Goal: Task Accomplishment & Management: Complete application form

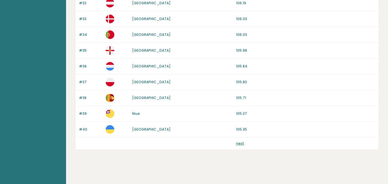
scroll to position [562, 0]
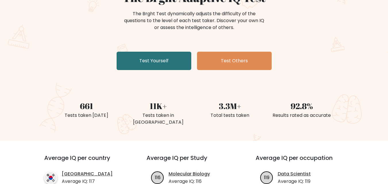
scroll to position [70, 0]
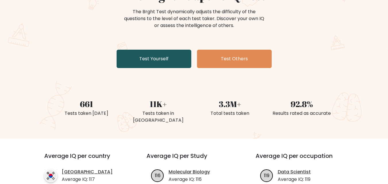
click at [150, 59] on link "Test Yourself" at bounding box center [154, 59] width 75 height 18
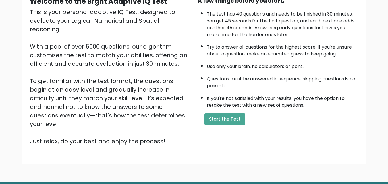
scroll to position [68, 0]
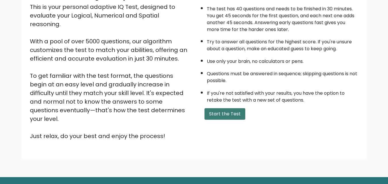
click at [221, 113] on button "Start the Test" at bounding box center [224, 113] width 41 height 11
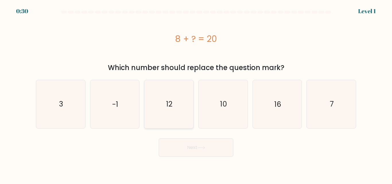
click at [169, 103] on text "12" at bounding box center [169, 104] width 6 height 10
click at [196, 94] on input "c. 12" at bounding box center [196, 92] width 0 height 1
radio input "true"
click at [191, 144] on button "Next" at bounding box center [196, 147] width 75 height 18
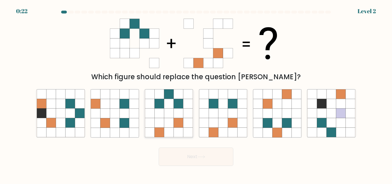
click at [167, 111] on icon at bounding box center [168, 113] width 9 height 9
click at [196, 94] on input "c." at bounding box center [196, 92] width 0 height 1
radio input "true"
click at [167, 111] on icon at bounding box center [168, 113] width 9 height 9
click at [196, 94] on input "c." at bounding box center [196, 92] width 0 height 1
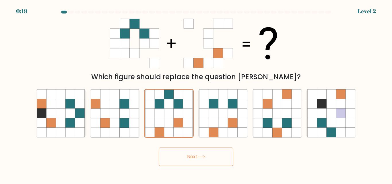
click at [184, 154] on button "Next" at bounding box center [196, 157] width 75 height 18
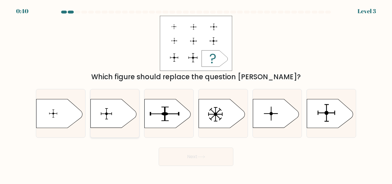
click at [108, 112] on icon at bounding box center [113, 113] width 46 height 29
click at [196, 94] on input "b." at bounding box center [196, 92] width 0 height 1
radio input "true"
click at [192, 153] on button "Next" at bounding box center [196, 157] width 75 height 18
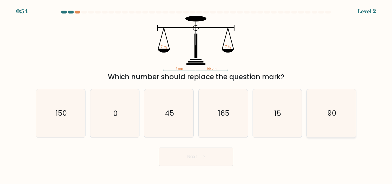
click at [331, 113] on text "90" at bounding box center [331, 114] width 9 height 10
click at [196, 94] on input "f. 90" at bounding box center [196, 92] width 0 height 1
radio input "true"
click at [196, 154] on button "Next" at bounding box center [196, 157] width 75 height 18
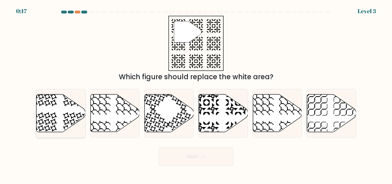
click at [47, 107] on icon at bounding box center [60, 113] width 49 height 38
click at [196, 94] on input "a." at bounding box center [196, 92] width 0 height 1
radio input "true"
click at [193, 155] on button "Next" at bounding box center [196, 157] width 75 height 18
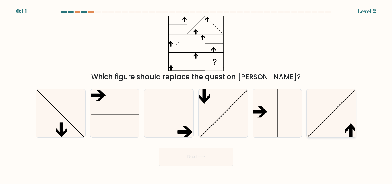
click at [350, 129] on icon at bounding box center [350, 132] width 3 height 13
click at [196, 94] on input "f." at bounding box center [196, 92] width 0 height 1
radio input "true"
click at [190, 157] on button "Next" at bounding box center [196, 157] width 75 height 18
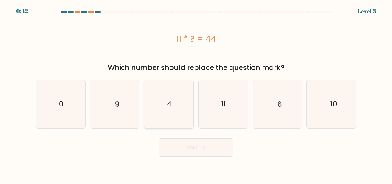
click at [171, 107] on text "4" at bounding box center [169, 104] width 5 height 10
click at [196, 94] on input "c. 4" at bounding box center [196, 92] width 0 height 1
radio input "true"
click at [188, 147] on button "Next" at bounding box center [196, 147] width 75 height 18
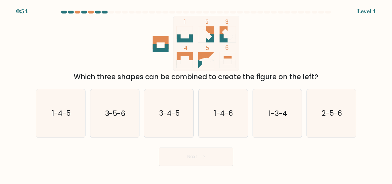
click at [185, 55] on icon at bounding box center [185, 58] width 16 height 13
click at [184, 55] on icon at bounding box center [185, 58] width 16 height 13
click at [276, 117] on text "1-3-4" at bounding box center [278, 114] width 18 height 10
click at [196, 94] on input "e. 1-3-4" at bounding box center [196, 92] width 0 height 1
radio input "true"
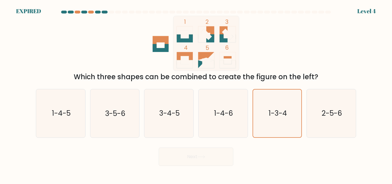
click at [188, 154] on div "Next" at bounding box center [195, 155] width 327 height 21
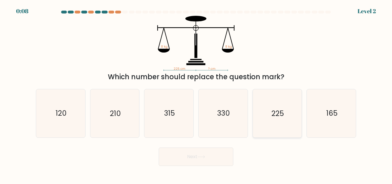
click at [282, 111] on text "225" at bounding box center [278, 114] width 12 height 10
click at [196, 94] on input "e. 225" at bounding box center [196, 92] width 0 height 1
radio input "true"
click at [187, 155] on button "Next" at bounding box center [196, 157] width 75 height 18
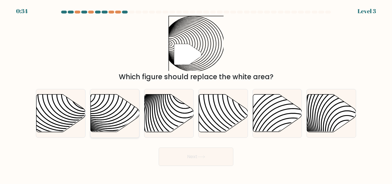
click at [109, 110] on icon at bounding box center [114, 113] width 49 height 38
click at [196, 94] on input "b." at bounding box center [196, 92] width 0 height 1
radio input "true"
click at [198, 155] on button "Next" at bounding box center [196, 157] width 75 height 18
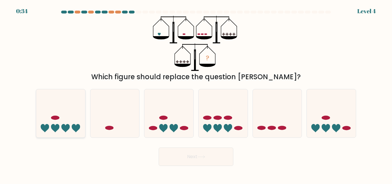
click at [61, 118] on icon at bounding box center [60, 113] width 49 height 40
click at [196, 94] on input "a." at bounding box center [196, 92] width 0 height 1
radio input "true"
click at [185, 160] on button "Next" at bounding box center [196, 157] width 75 height 18
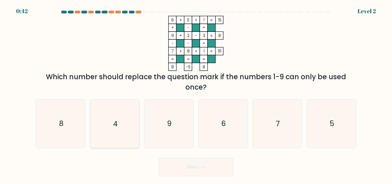
click at [113, 120] on icon "4" at bounding box center [115, 124] width 48 height 48
click at [196, 94] on input "b. 4" at bounding box center [196, 92] width 0 height 1
radio input "true"
click at [194, 167] on button "Next" at bounding box center [196, 167] width 75 height 18
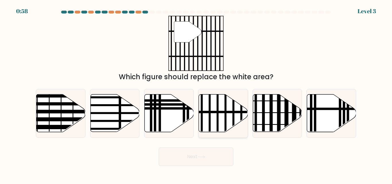
click at [221, 112] on line at bounding box center [238, 112] width 99 height 0
click at [196, 94] on input "d." at bounding box center [196, 92] width 0 height 1
radio input "true"
click at [185, 158] on button "Next" at bounding box center [196, 157] width 75 height 18
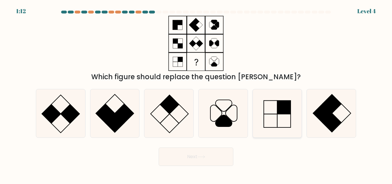
click at [283, 110] on rect at bounding box center [283, 107] width 13 height 13
click at [196, 94] on input "e." at bounding box center [196, 92] width 0 height 1
radio input "true"
click at [197, 156] on button "Next" at bounding box center [196, 157] width 75 height 18
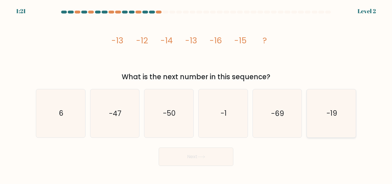
click at [340, 111] on icon "-19" at bounding box center [332, 113] width 48 height 48
click at [196, 94] on input "f. -19" at bounding box center [196, 92] width 0 height 1
radio input "true"
click at [192, 155] on button "Next" at bounding box center [196, 157] width 75 height 18
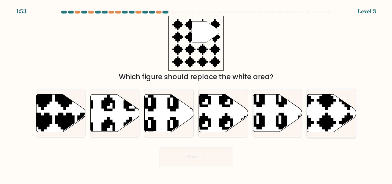
click at [322, 106] on icon at bounding box center [331, 113] width 49 height 38
click at [196, 94] on input "f." at bounding box center [196, 92] width 0 height 1
radio input "true"
click at [187, 153] on button "Next" at bounding box center [196, 157] width 75 height 18
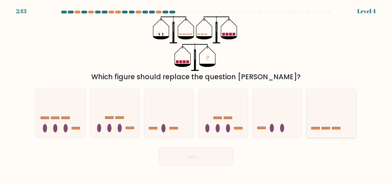
click at [327, 121] on icon at bounding box center [331, 113] width 49 height 40
click at [196, 94] on input "f." at bounding box center [196, 92] width 0 height 1
radio input "true"
click at [189, 155] on button "Next" at bounding box center [196, 157] width 75 height 18
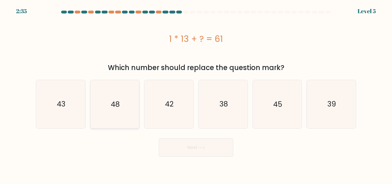
click at [106, 110] on icon "48" at bounding box center [115, 104] width 48 height 48
click at [196, 94] on input "b. 48" at bounding box center [196, 92] width 0 height 1
radio input "true"
click at [187, 154] on button "Next" at bounding box center [196, 147] width 75 height 18
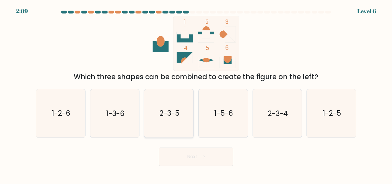
click at [165, 112] on text "2-3-5" at bounding box center [170, 114] width 20 height 10
click at [196, 94] on input "c. 2-3-5" at bounding box center [196, 92] width 0 height 1
radio input "true"
click at [194, 153] on button "Next" at bounding box center [196, 157] width 75 height 18
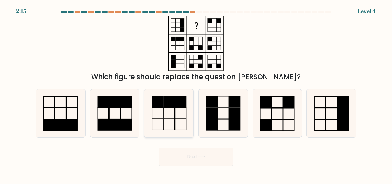
click at [167, 118] on icon at bounding box center [169, 113] width 48 height 48
click at [196, 94] on input "c." at bounding box center [196, 92] width 0 height 1
radio input "true"
click at [186, 153] on button "Next" at bounding box center [196, 157] width 75 height 18
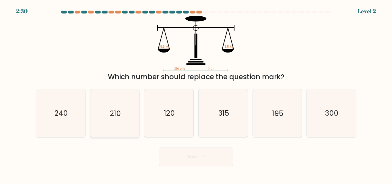
click at [114, 117] on text "210" at bounding box center [115, 114] width 11 height 10
click at [196, 94] on input "b. 210" at bounding box center [196, 92] width 0 height 1
radio input "true"
click at [189, 156] on button "Next" at bounding box center [196, 157] width 75 height 18
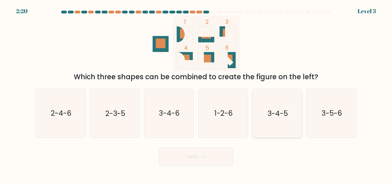
click at [279, 109] on text "3-4-5" at bounding box center [278, 114] width 20 height 10
click at [196, 94] on input "e. 3-4-5" at bounding box center [196, 92] width 0 height 1
radio input "true"
click at [184, 157] on button "Next" at bounding box center [196, 157] width 75 height 18
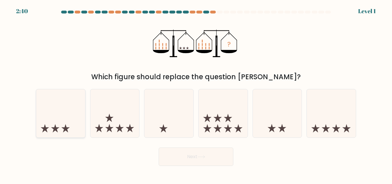
click at [61, 124] on icon at bounding box center [60, 113] width 49 height 40
click at [196, 94] on input "a." at bounding box center [196, 92] width 0 height 1
radio input "true"
click at [190, 157] on button "Next" at bounding box center [196, 157] width 75 height 18
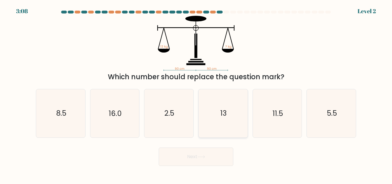
click at [226, 110] on text "13" at bounding box center [224, 114] width 6 height 10
click at [196, 94] on input "d. 13" at bounding box center [196, 92] width 0 height 1
radio input "true"
click at [185, 158] on button "Next" at bounding box center [196, 157] width 75 height 18
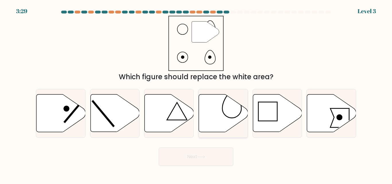
click at [220, 121] on icon at bounding box center [223, 113] width 49 height 38
click at [196, 94] on input "d." at bounding box center [196, 92] width 0 height 1
radio input "true"
click at [194, 158] on button "Next" at bounding box center [196, 157] width 75 height 18
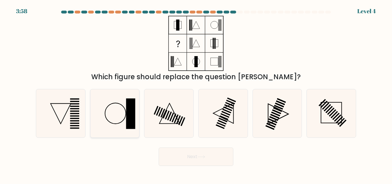
click at [119, 112] on icon at bounding box center [115, 113] width 48 height 48
click at [196, 94] on input "b." at bounding box center [196, 92] width 0 height 1
radio input "true"
click at [192, 152] on button "Next" at bounding box center [196, 157] width 75 height 18
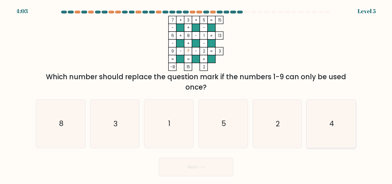
click at [324, 116] on icon "4" at bounding box center [332, 124] width 48 height 48
click at [196, 94] on input "f. 4" at bounding box center [196, 92] width 0 height 1
radio input "true"
click at [198, 165] on button "Next" at bounding box center [196, 167] width 75 height 18
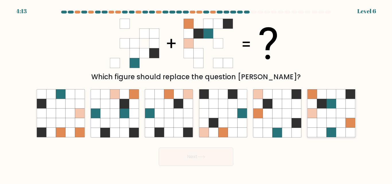
click at [343, 117] on icon at bounding box center [340, 113] width 9 height 9
click at [196, 94] on input "f." at bounding box center [196, 92] width 0 height 1
radio input "true"
click at [182, 156] on button "Next" at bounding box center [196, 157] width 75 height 18
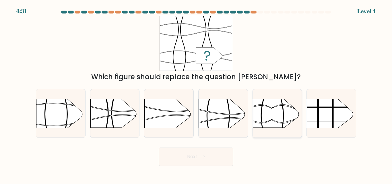
click at [274, 114] on rect at bounding box center [252, 91] width 127 height 97
click at [196, 94] on input "e." at bounding box center [196, 92] width 0 height 1
radio input "true"
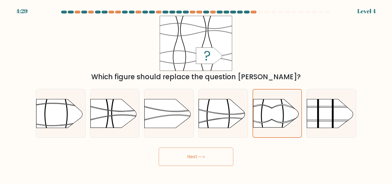
click at [185, 154] on button "Next" at bounding box center [196, 157] width 75 height 18
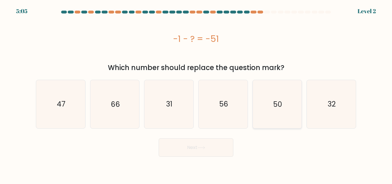
click at [280, 105] on text "50" at bounding box center [277, 104] width 9 height 10
click at [196, 94] on input "e. 50" at bounding box center [196, 92] width 0 height 1
radio input "true"
click at [195, 144] on button "Next" at bounding box center [196, 147] width 75 height 18
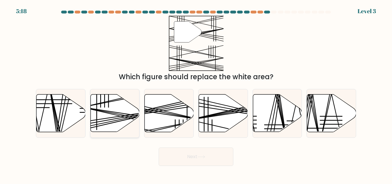
click at [112, 110] on icon at bounding box center [114, 113] width 49 height 38
click at [196, 94] on input "b." at bounding box center [196, 92] width 0 height 1
radio input "true"
click at [193, 161] on button "Next" at bounding box center [196, 157] width 75 height 18
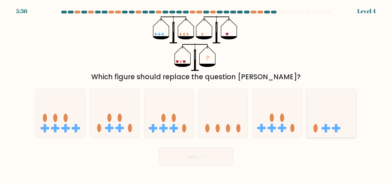
click at [325, 116] on icon at bounding box center [331, 113] width 49 height 40
click at [196, 94] on input "f." at bounding box center [196, 92] width 0 height 1
radio input "true"
click at [188, 156] on button "Next" at bounding box center [196, 157] width 75 height 18
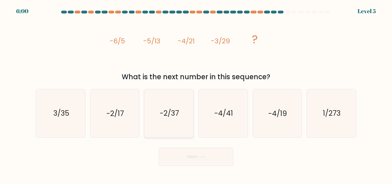
click at [177, 112] on text "-2/37" at bounding box center [169, 114] width 19 height 10
click at [196, 94] on input "c. -2/37" at bounding box center [196, 92] width 0 height 1
radio input "true"
click at [192, 155] on button "Next" at bounding box center [196, 157] width 75 height 18
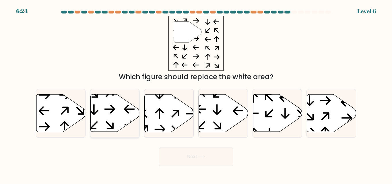
click at [117, 112] on icon at bounding box center [114, 113] width 49 height 38
click at [196, 94] on input "b." at bounding box center [196, 92] width 0 height 1
radio input "true"
click at [188, 157] on button "Next" at bounding box center [196, 157] width 75 height 18
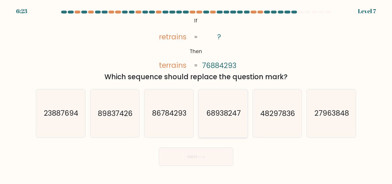
click at [229, 115] on text "68938247" at bounding box center [223, 114] width 34 height 10
click at [196, 94] on input "d. 68938247" at bounding box center [196, 92] width 0 height 1
radio input "true"
click at [187, 155] on button "Next" at bounding box center [196, 157] width 75 height 18
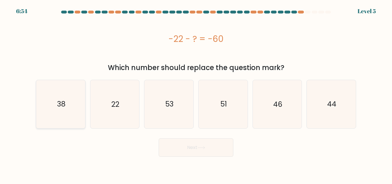
click at [73, 114] on icon "38" at bounding box center [61, 104] width 48 height 48
click at [196, 94] on input "a. 38" at bounding box center [196, 92] width 0 height 1
radio input "true"
click at [182, 148] on button "Next" at bounding box center [196, 147] width 75 height 18
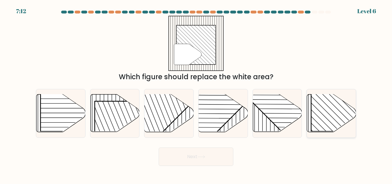
click at [324, 113] on rect at bounding box center [346, 96] width 70 height 70
click at [196, 94] on input "f." at bounding box center [196, 92] width 0 height 1
radio input "true"
click at [194, 154] on button "Next" at bounding box center [196, 157] width 75 height 18
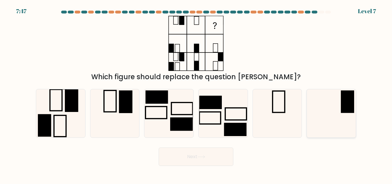
click at [351, 108] on rect at bounding box center [347, 102] width 13 height 22
click at [196, 94] on input "f." at bounding box center [196, 92] width 0 height 1
radio input "true"
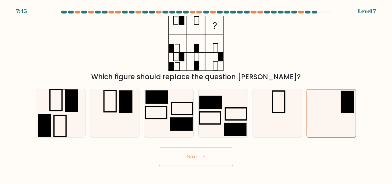
click at [194, 152] on button "Next" at bounding box center [196, 157] width 75 height 18
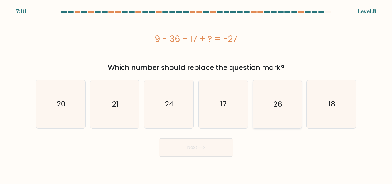
click at [282, 108] on text "26" at bounding box center [278, 104] width 9 height 10
click at [196, 94] on input "e. 26" at bounding box center [196, 92] width 0 height 1
radio input "true"
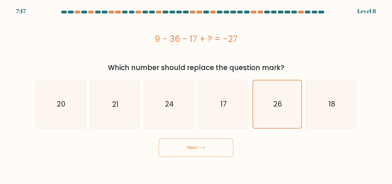
click at [187, 148] on button "Next" at bounding box center [196, 147] width 75 height 18
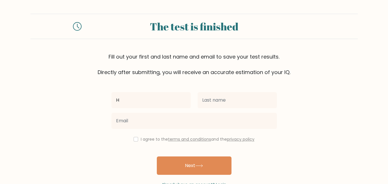
type input "[PERSON_NAME]"
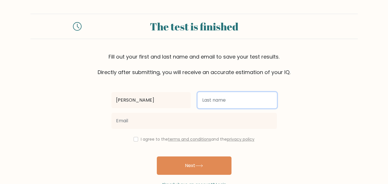
click at [219, 105] on input "text" at bounding box center [237, 100] width 79 height 16
type input "Z"
type input "Zeidi"
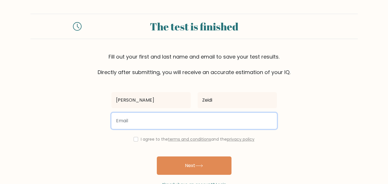
click at [137, 121] on input "email" at bounding box center [193, 121] width 165 height 16
type input "hussein.zeidi@gmail.com"
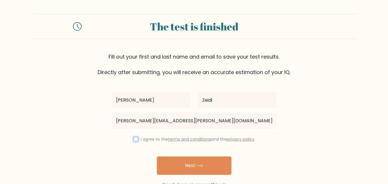
click at [135, 141] on input "checkbox" at bounding box center [136, 139] width 5 height 5
checkbox input "true"
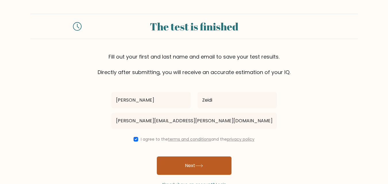
click at [189, 163] on button "Next" at bounding box center [194, 165] width 75 height 18
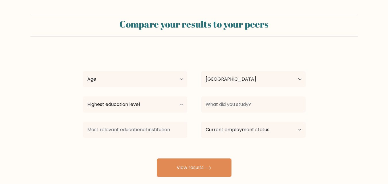
select select "LB"
click at [182, 78] on select "Age Under [DEMOGRAPHIC_DATA] [DEMOGRAPHIC_DATA] [DEMOGRAPHIC_DATA] [DEMOGRAPHIC…" at bounding box center [135, 79] width 105 height 16
select select "55_64"
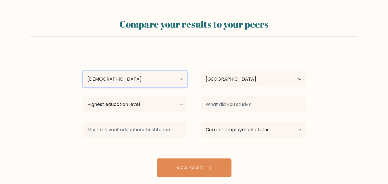
click at [83, 71] on select "Age Under [DEMOGRAPHIC_DATA] [DEMOGRAPHIC_DATA] [DEMOGRAPHIC_DATA] [DEMOGRAPHIC…" at bounding box center [135, 79] width 105 height 16
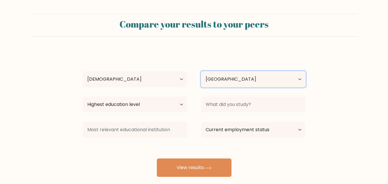
click at [299, 80] on select "Country Afghanistan Albania Algeria American Samoa Andorra Angola Anguilla Anta…" at bounding box center [253, 79] width 105 height 16
select select "PK"
click at [201, 71] on select "Country Afghanistan Albania Algeria American Samoa Andorra Angola Anguilla Anta…" at bounding box center [253, 79] width 105 height 16
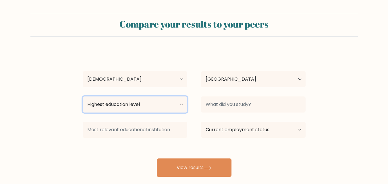
click at [181, 105] on select "Highest education level No schooling Primary Lower Secondary Upper Secondary Oc…" at bounding box center [135, 104] width 105 height 16
select select "bachelors_degree"
click at [83, 96] on select "Highest education level No schooling Primary Lower Secondary Upper Secondary Oc…" at bounding box center [135, 104] width 105 height 16
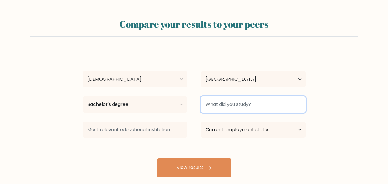
click at [270, 106] on input at bounding box center [253, 104] width 105 height 16
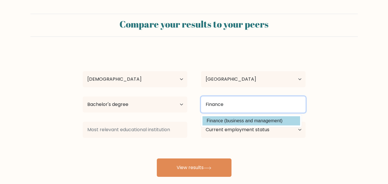
type input "Finance"
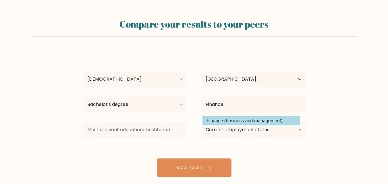
click at [252, 121] on div "Hussein Zeidi Age Under 18 years old 18-24 years old 25-34 years old 35-44 year…" at bounding box center [194, 114] width 230 height 126
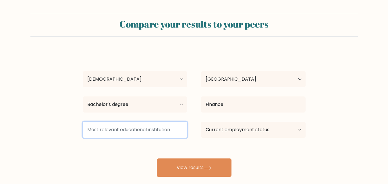
click at [108, 132] on input at bounding box center [135, 130] width 105 height 16
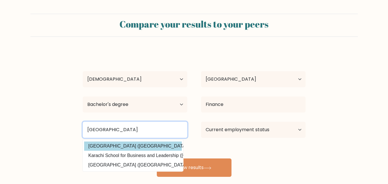
type input "Karachi"
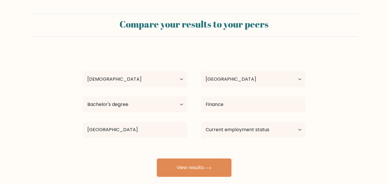
click at [129, 146] on div "Hussein Zeidi Age Under 18 years old 18-24 years old 25-34 years old 35-44 year…" at bounding box center [194, 114] width 230 height 126
click at [299, 129] on select "Current employment status Employed Student Retired Other / prefer not to answer" at bounding box center [253, 130] width 105 height 16
select select "other"
click at [201, 122] on select "Current employment status Employed Student Retired Other / prefer not to answer" at bounding box center [253, 130] width 105 height 16
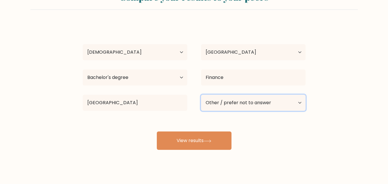
scroll to position [34, 0]
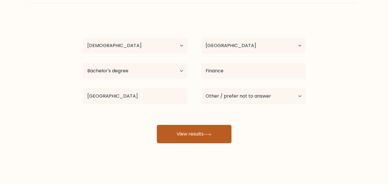
click at [186, 131] on button "View results" at bounding box center [194, 134] width 75 height 18
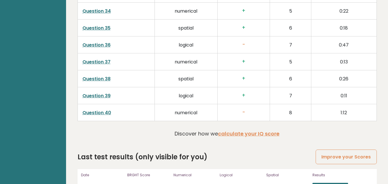
scroll to position [1471, 0]
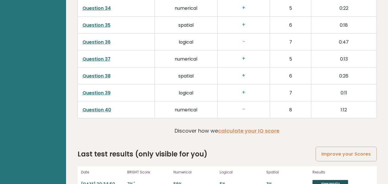
click at [331, 180] on link "View results" at bounding box center [330, 183] width 36 height 7
